Goal: Information Seeking & Learning: Check status

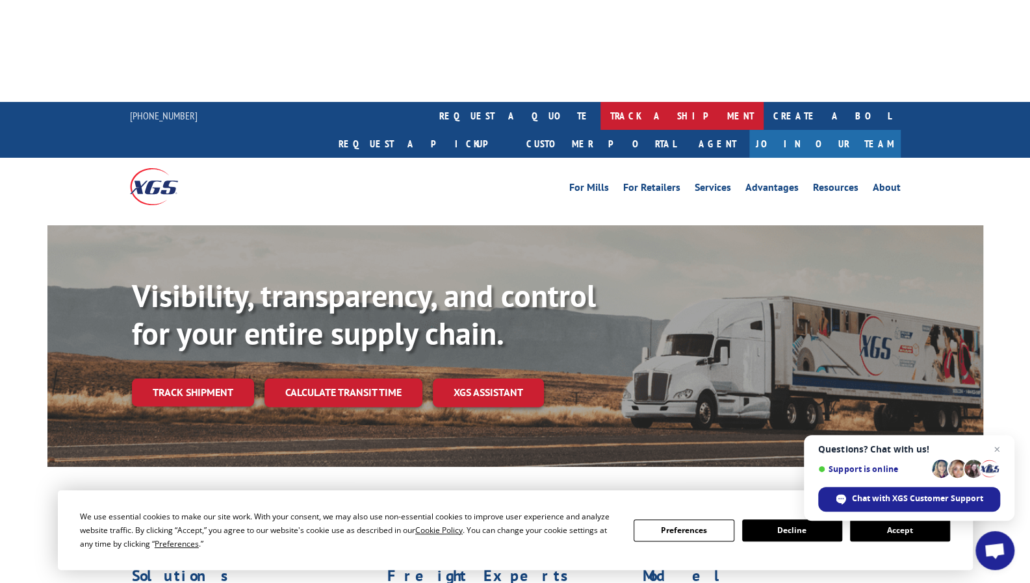
click at [600, 102] on link "track a shipment" at bounding box center [681, 116] width 163 height 28
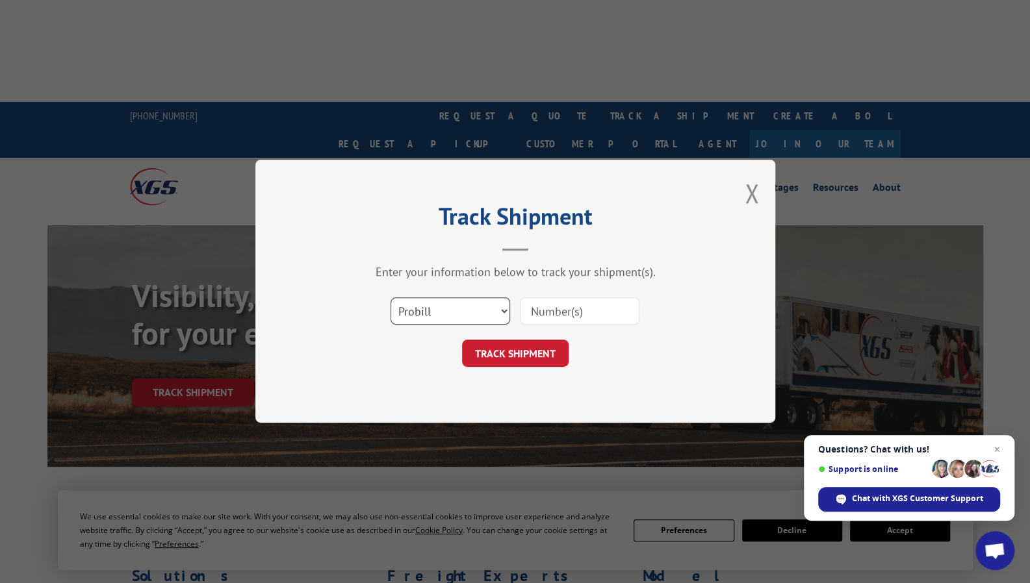
click at [498, 311] on select "Select category... Probill BOL PO" at bounding box center [450, 311] width 120 height 27
click at [544, 314] on input at bounding box center [580, 311] width 120 height 27
paste input "17496318"
type input "17496318"
click at [533, 360] on button "TRACK SHIPMENT" at bounding box center [515, 353] width 107 height 27
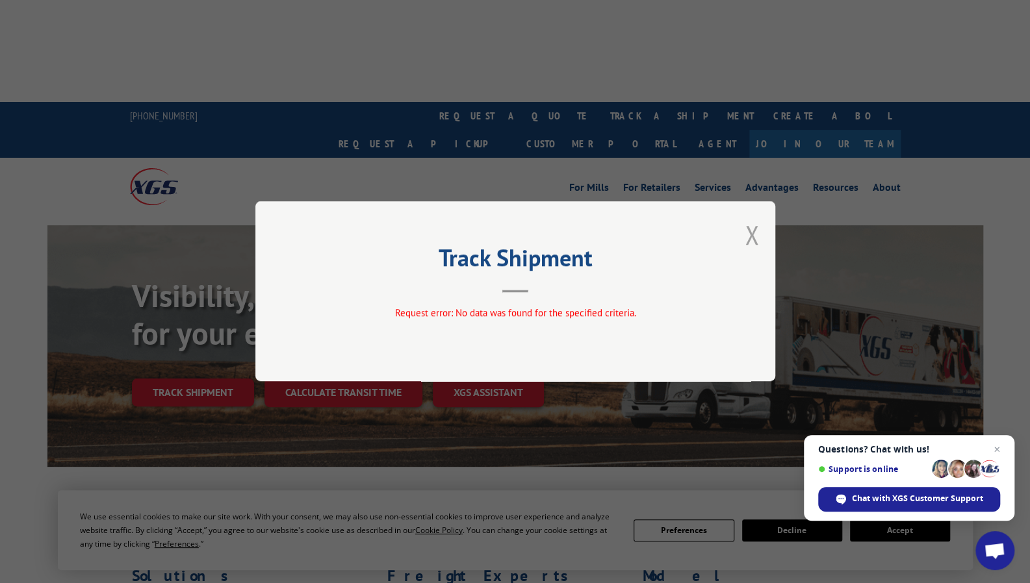
click at [755, 239] on button "Close modal" at bounding box center [751, 235] width 14 height 34
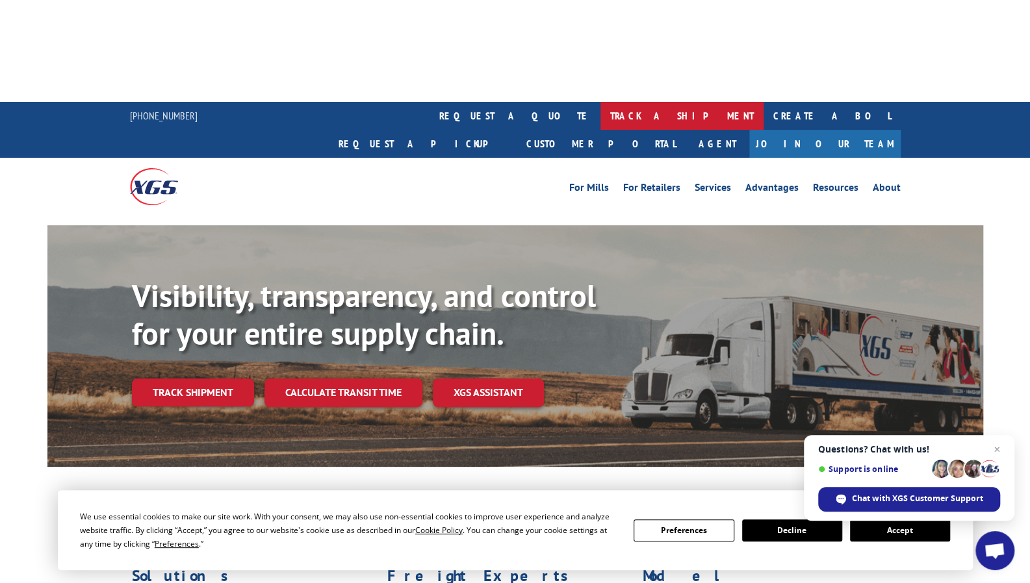
click at [600, 102] on link "track a shipment" at bounding box center [681, 116] width 163 height 28
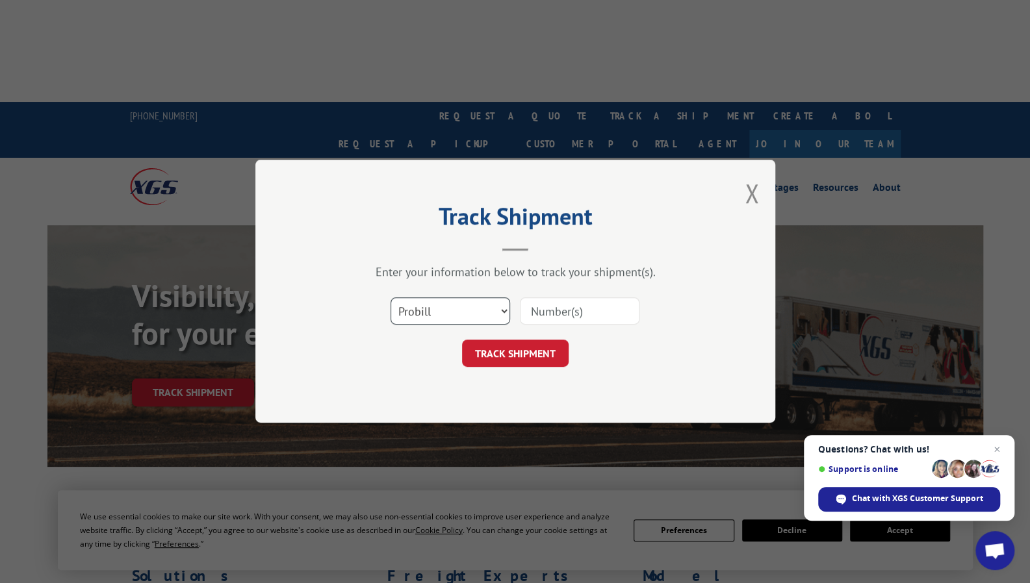
click at [464, 310] on select "Select category... Probill BOL PO" at bounding box center [450, 311] width 120 height 27
select select "bol"
click at [390, 298] on select "Select category... Probill BOL PO" at bounding box center [450, 311] width 120 height 27
click at [547, 308] on input at bounding box center [580, 311] width 120 height 27
paste input "1704697374"
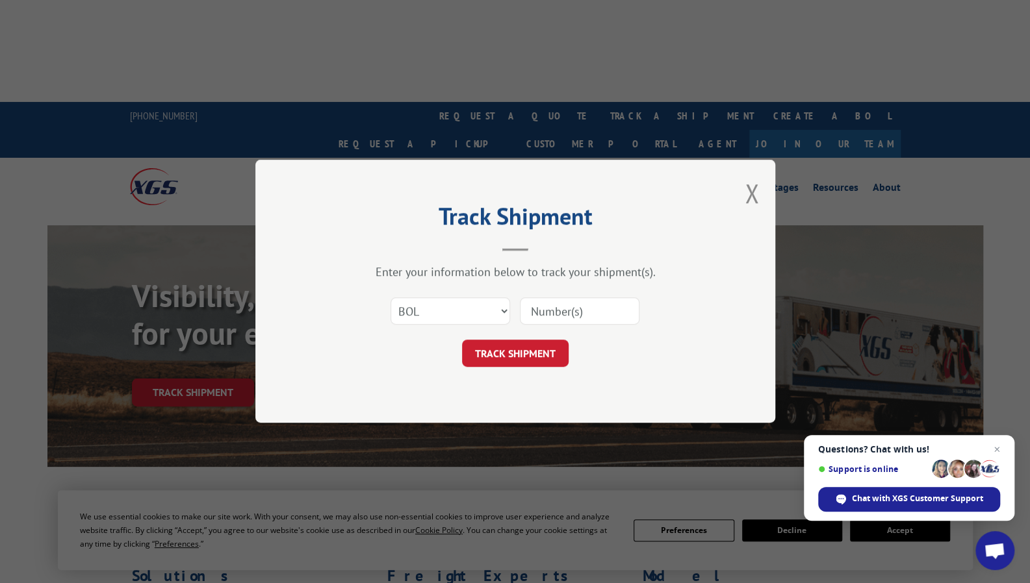
type input "1704697374"
click button "TRACK SHIPMENT" at bounding box center [515, 353] width 107 height 27
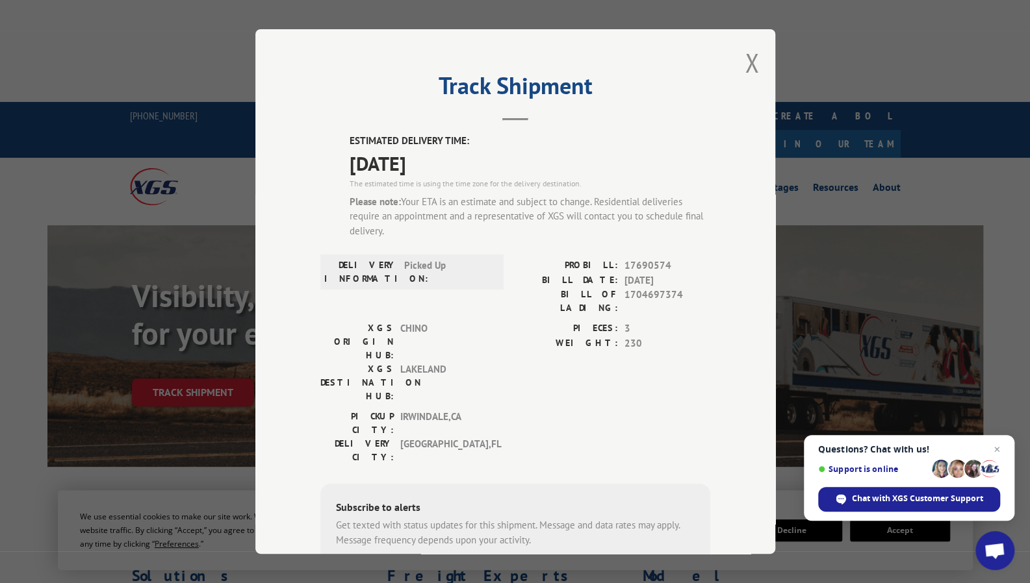
click at [752, 235] on div "Track Shipment ESTIMATED DELIVERY TIME: [DATE] The estimated time is using the …" at bounding box center [515, 291] width 520 height 525
click at [744, 70] on button "Close modal" at bounding box center [751, 62] width 14 height 34
